Goal: Transaction & Acquisition: Purchase product/service

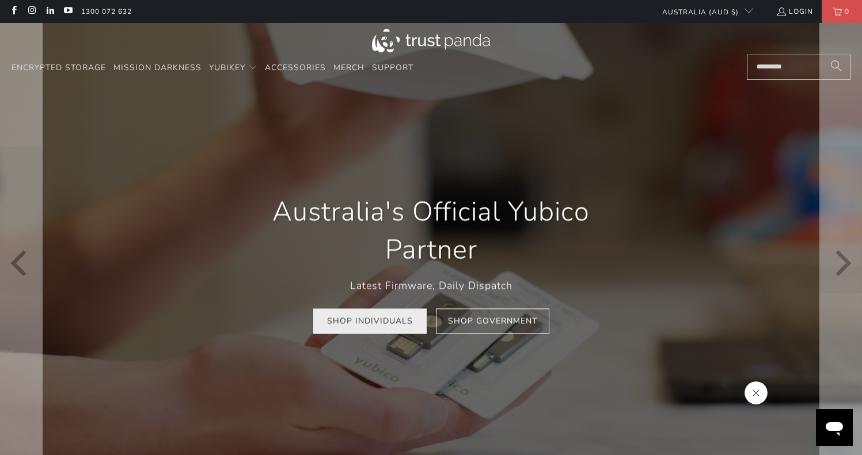
click at [380, 322] on link "Shop Individuals" at bounding box center [369, 321] width 113 height 26
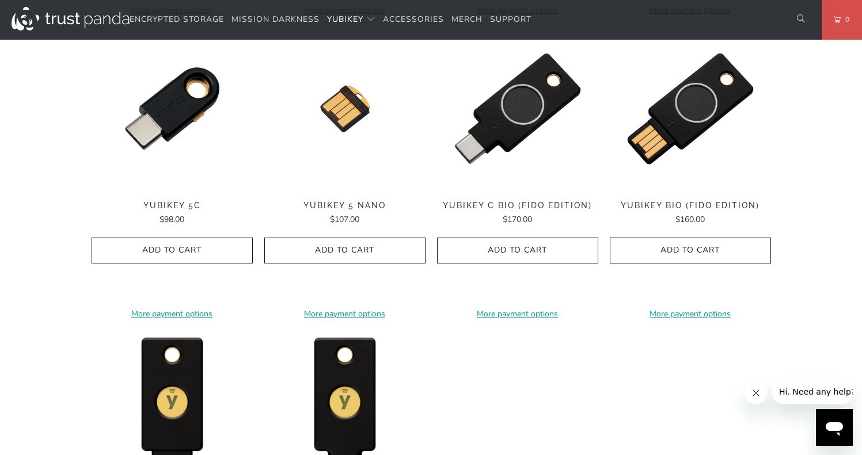
scroll to position [863, 0]
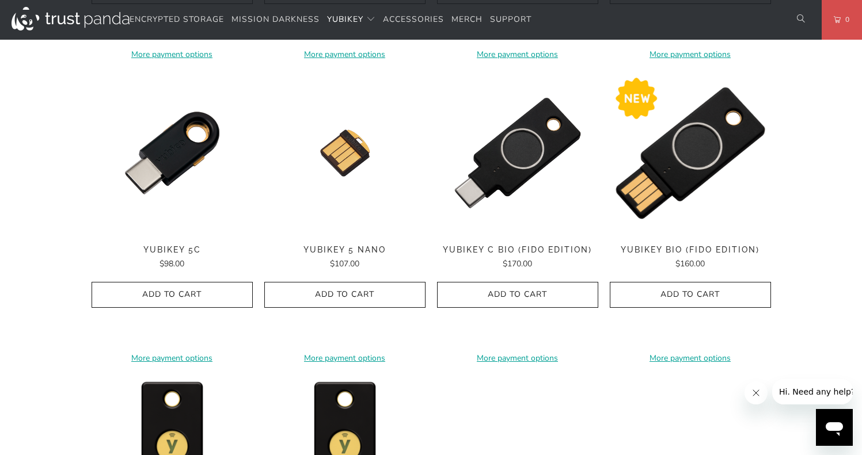
click at [691, 150] on img at bounding box center [690, 153] width 161 height 161
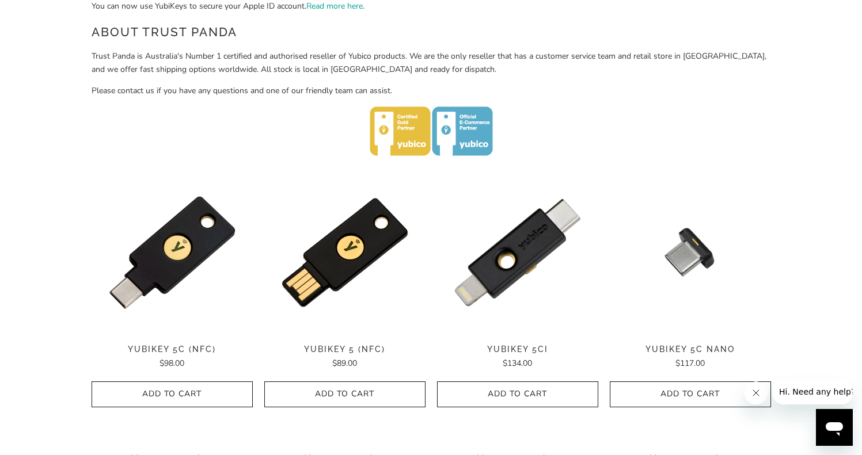
scroll to position [518, 0]
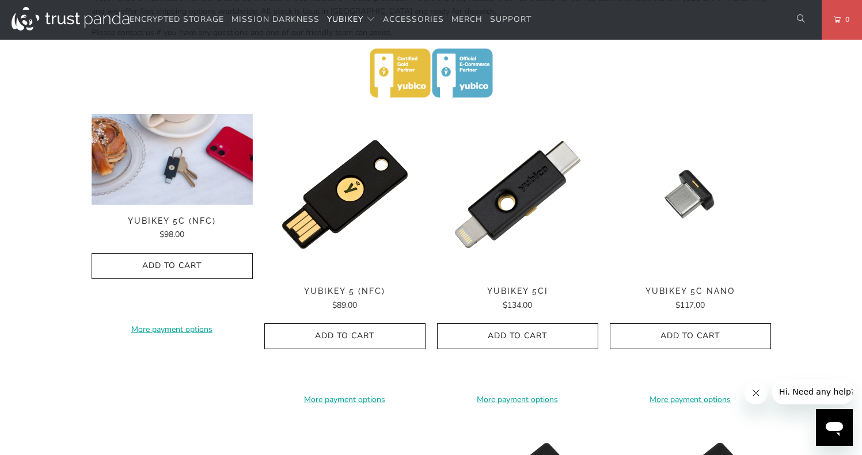
click at [184, 169] on img at bounding box center [172, 159] width 161 height 91
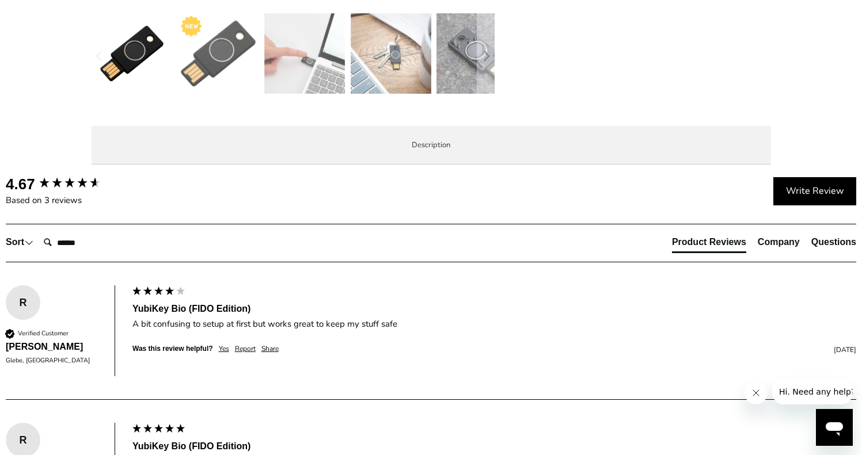
scroll to position [518, 0]
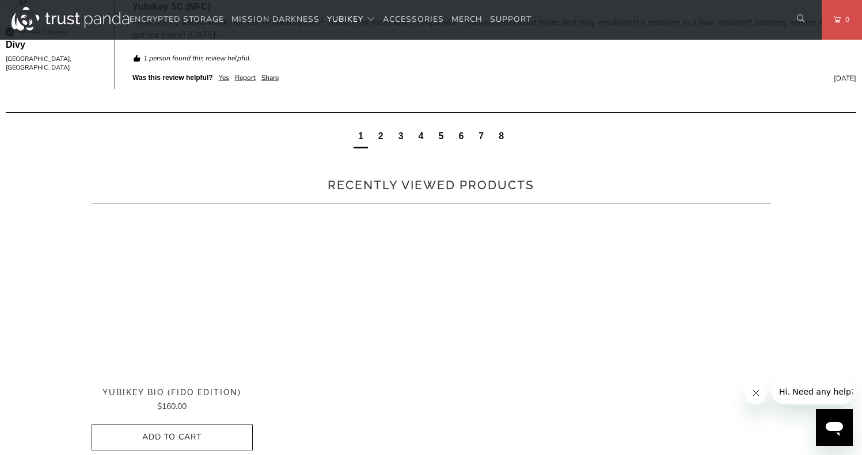
scroll to position [978, 0]
